Goal: Communication & Community: Answer question/provide support

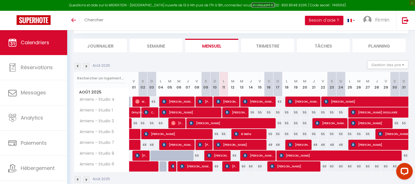
click at [257, 6] on link "en cliquant ici" at bounding box center [263, 5] width 23 height 5
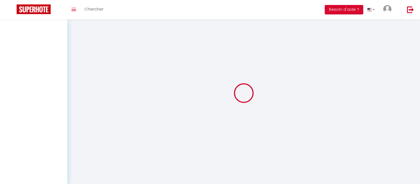
select select
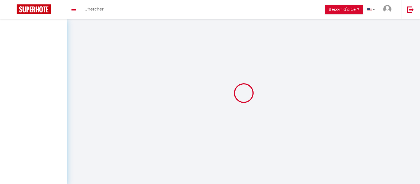
select select
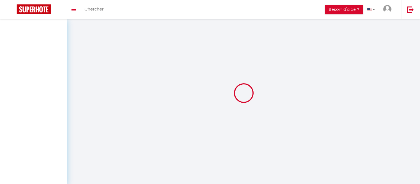
checkbox input "false"
select select
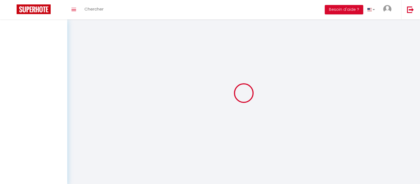
select select
checkbox input "false"
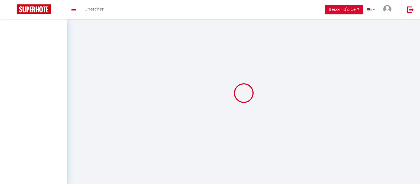
select select
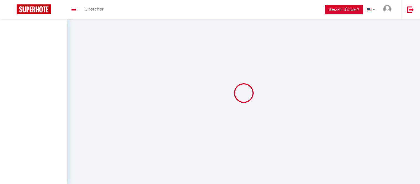
select select
checkbox input "false"
select select "11579"
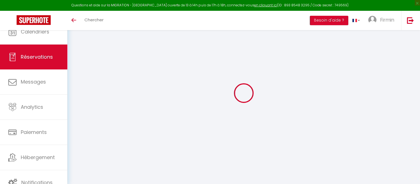
type input "xiajuan"
type input "zhao"
type input "xzhao.873778@guest.booking.com"
type input "xjz627@gmail.com"
type input "+33769171205"
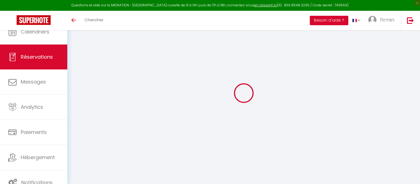
type input "0769171205"
type input "."
select select "FR"
type input "10"
type input "21.1"
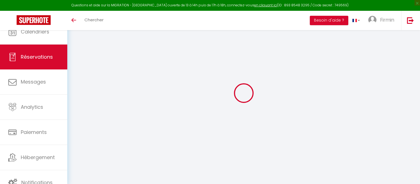
type input "2.04"
select select "11579"
select select "1"
select select
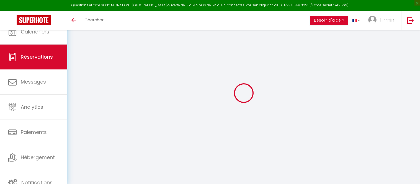
type input "2"
select select "12"
select select "15"
type input "115.68"
checkbox input "false"
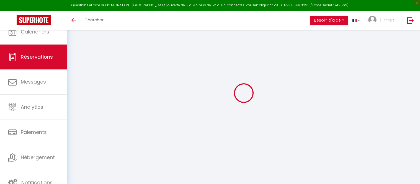
type input "0"
select select "2"
type input "0"
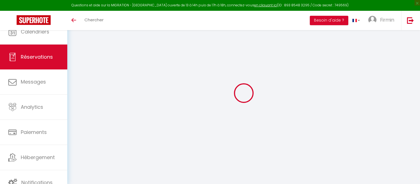
select select
checkbox input "false"
select select
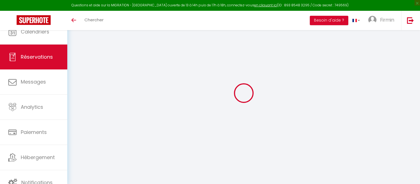
checkbox input "false"
select select
checkbox input "false"
type textarea "Bonsoir, Notre train arrive à Amiens demain vers midi. Serait-il possible, à no…"
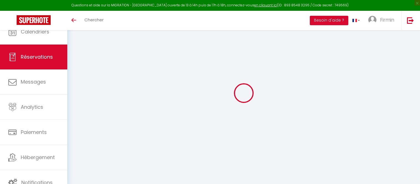
type input "15"
type input "5.26"
select select
checkbox input "false"
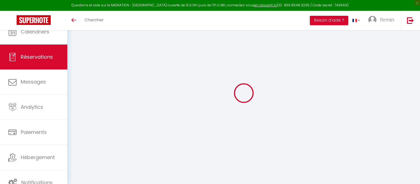
select select "15:00"
select select "11:00"
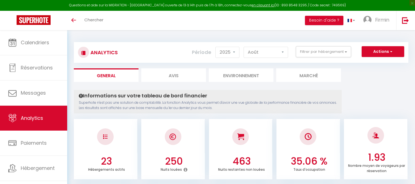
select select "2025"
select select "8"
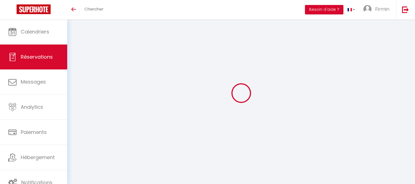
select select
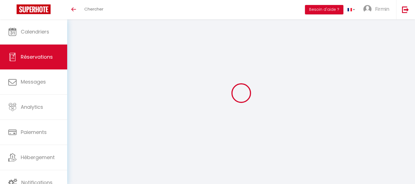
type input "xiajuan"
type input "zhao"
type input "xzhao.873778@guest.booking.com"
type input "xjz627@gmail.com"
type input "+33769171205"
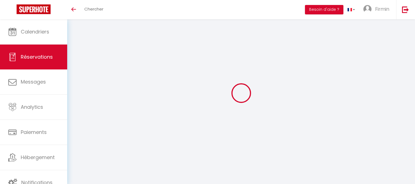
type input "0769171205"
type input "."
select select "FR"
type input "10"
type input "21.1"
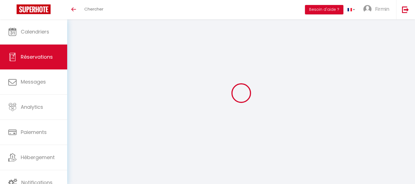
type input "2.04"
select select "11579"
select select "1"
select select
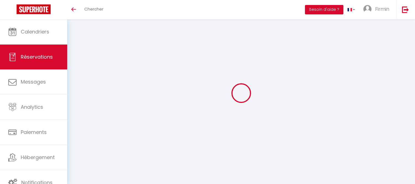
type input "2"
select select "12"
select select "15"
type input "115.68"
checkbox input "false"
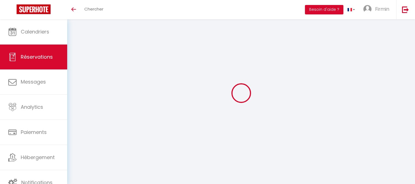
type input "0"
select select "2"
type input "0"
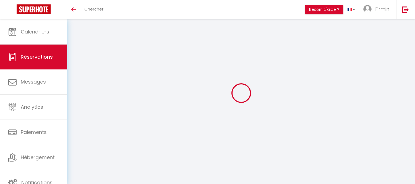
select select
checkbox input "false"
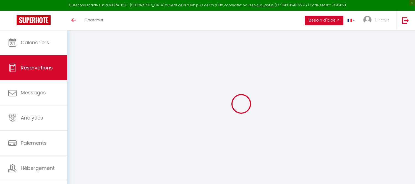
select select
checkbox input "false"
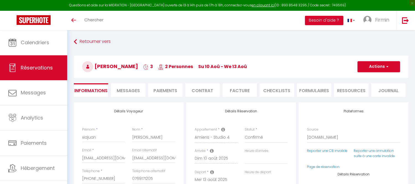
select select
checkbox input "false"
type textarea "Bonsoir, Notre train arrive à Amiens demain vers midi. Serait-il possible, à no…"
type input "15"
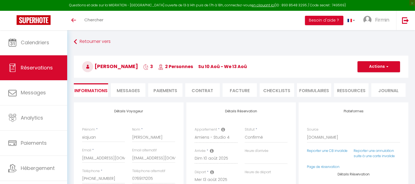
type input "5.26"
select select
checkbox input "false"
select select "15:00"
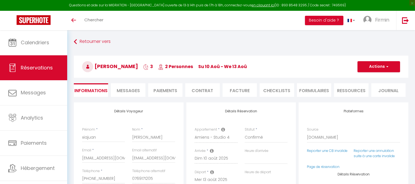
select select "11:00"
click at [74, 20] on icon "Toggle menubar" at bounding box center [73, 20] width 5 height 3
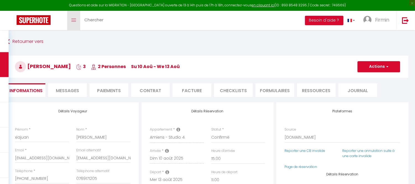
click at [77, 18] on link "Toggle menubar" at bounding box center [73, 20] width 13 height 19
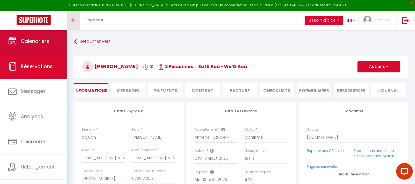
click at [34, 41] on span "Calendriers" at bounding box center [35, 41] width 29 height 7
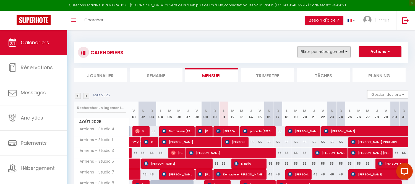
click at [320, 53] on button "Filtrer par hébergement" at bounding box center [324, 51] width 53 height 11
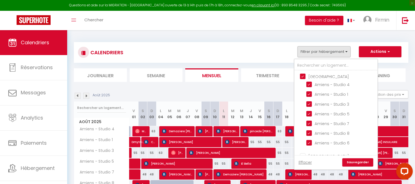
click at [304, 76] on input "Amiens" at bounding box center [341, 76] width 83 height 6
checkbox input "false"
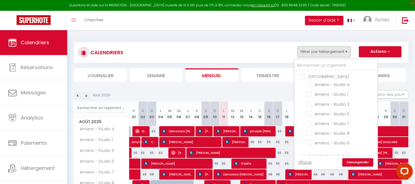
checkbox input "false"
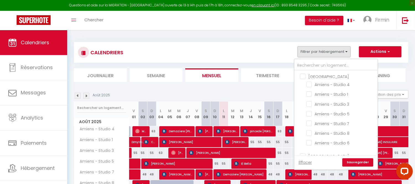
checkbox input "false"
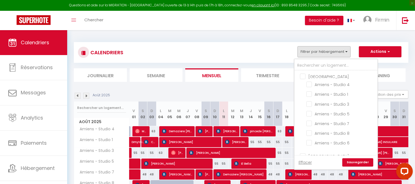
checkbox input "false"
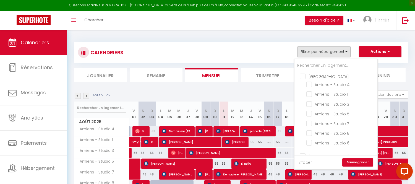
checkbox input "false"
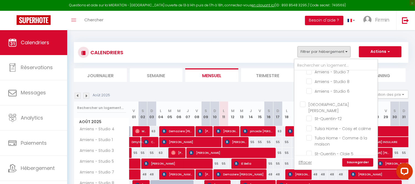
scroll to position [61, 0]
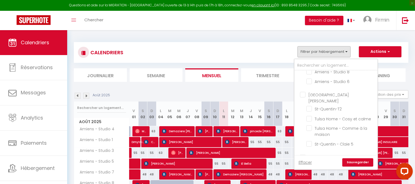
click at [303, 93] on input "[GEOGRAPHIC_DATA]" at bounding box center [341, 95] width 83 height 6
checkbox input "true"
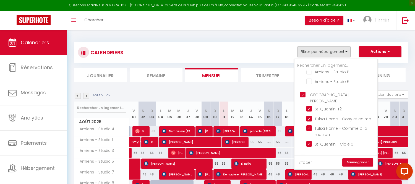
checkbox input "true"
checkbox input "false"
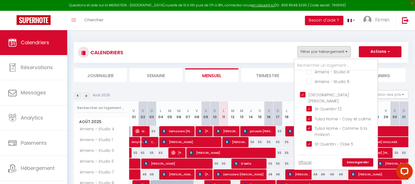
checkbox input "false"
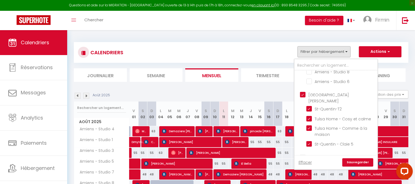
checkbox input "false"
click at [360, 161] on link "Sauvegarder" at bounding box center [358, 162] width 31 height 8
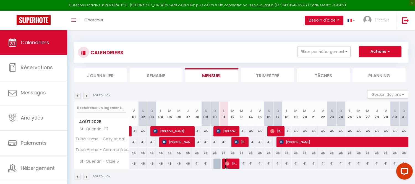
click at [231, 165] on span "[PERSON_NAME]" at bounding box center [231, 163] width 12 height 11
select select "OK"
select select "0"
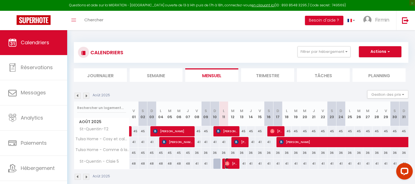
select select "1"
select select
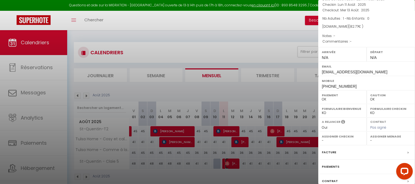
scroll to position [74, 0]
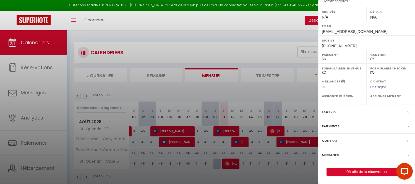
click at [221, 43] on div at bounding box center [207, 92] width 415 height 184
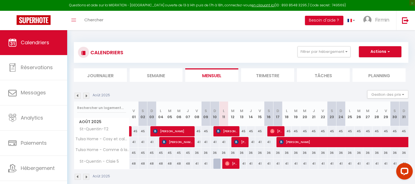
click at [78, 95] on img at bounding box center [78, 96] width 6 height 6
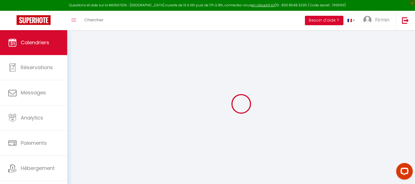
select select "0"
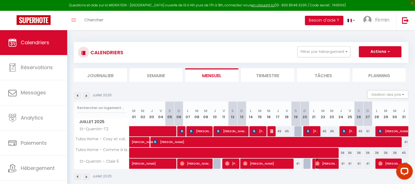
click at [323, 165] on span "Yohann Grisolet" at bounding box center [325, 163] width 21 height 11
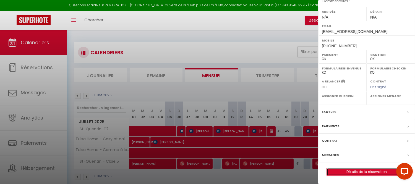
click at [356, 174] on link "Détails de la réservation" at bounding box center [367, 171] width 80 height 7
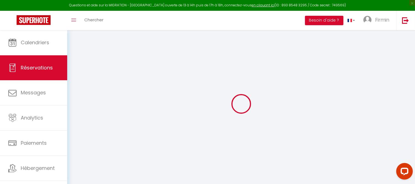
select select
checkbox input "false"
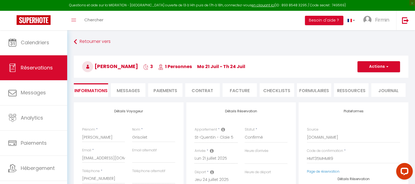
select select
type input "15"
type input "3.25"
select select
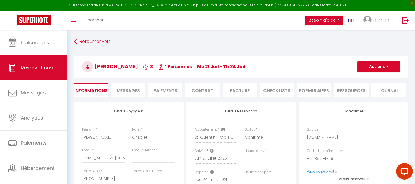
checkbox input "false"
select select
checkbox input "false"
select select
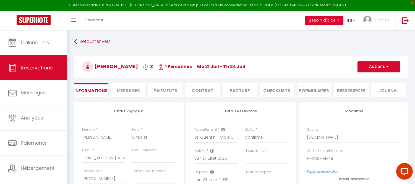
click at [131, 90] on span "Messages" at bounding box center [128, 90] width 23 height 6
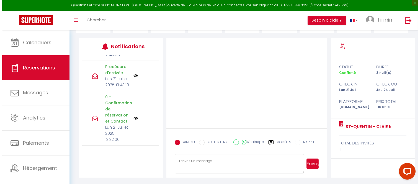
scroll to position [145, 0]
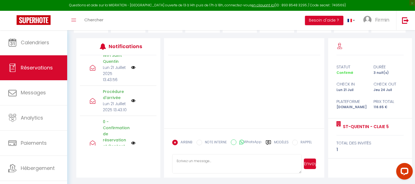
click at [113, 92] on p "Procédure d'arrivée" at bounding box center [115, 95] width 25 height 12
click at [112, 95] on p "Procédure d'arrivée" at bounding box center [115, 95] width 25 height 12
click at [131, 103] on img at bounding box center [133, 101] width 4 height 4
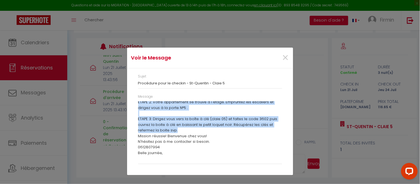
scroll to position [115, 0]
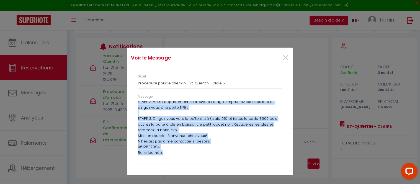
drag, startPoint x: 138, startPoint y: 108, endPoint x: 181, endPoint y: 153, distance: 62.1
click at [181, 153] on div "Bonjour Yohann, Vous trouverez ci-dessous les étapes à suivre afin d'entrée dan…" at bounding box center [210, 131] width 144 height 60
copy div "ETAPE 1: Une fois arrivé au 82 rue de la claie, Vous verrez un digicode. Veille…"
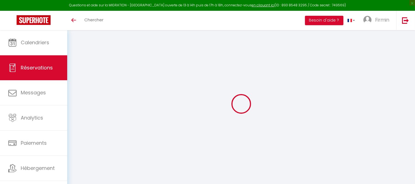
select select
checkbox input "false"
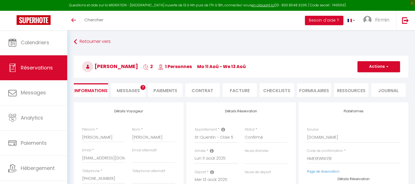
select select
checkbox input "false"
select select
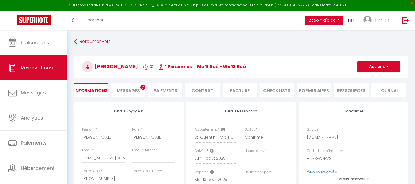
type input "15"
type input "2.17"
select select
checkbox input "false"
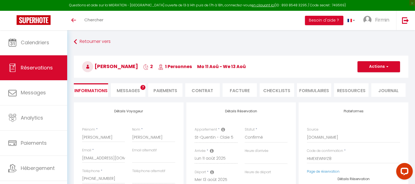
select select
checkbox input "false"
select select
click at [132, 90] on span "Messages" at bounding box center [128, 90] width 23 height 6
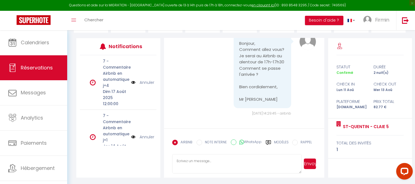
scroll to position [813, 0]
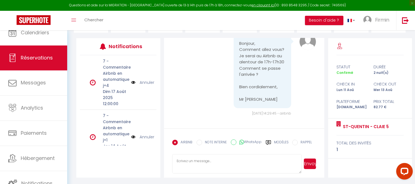
click at [215, 161] on textarea at bounding box center [237, 163] width 130 height 19
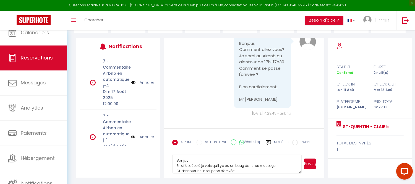
scroll to position [6, 0]
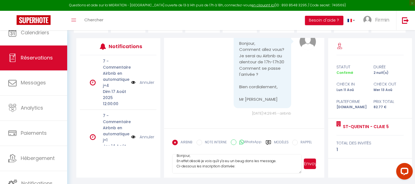
paste textarea "ETAPE 1: Une fois arrivé au [STREET_ADDRESS], Vous verrez un digicode. Veillez …"
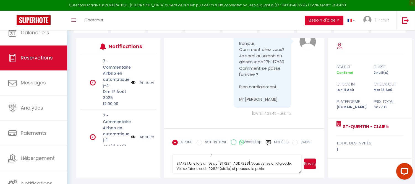
scroll to position [6, 0]
type textarea "Bonjour, En effet désolé je vois qu'il y'a eu un beug dans les message. Ci-dess…"
click at [308, 163] on button "Envoyer" at bounding box center [310, 164] width 12 height 11
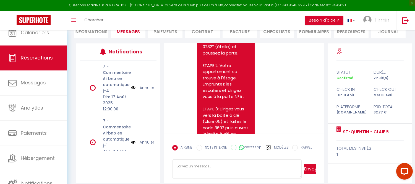
scroll to position [927, 0]
